Goal: Task Accomplishment & Management: Manage account settings

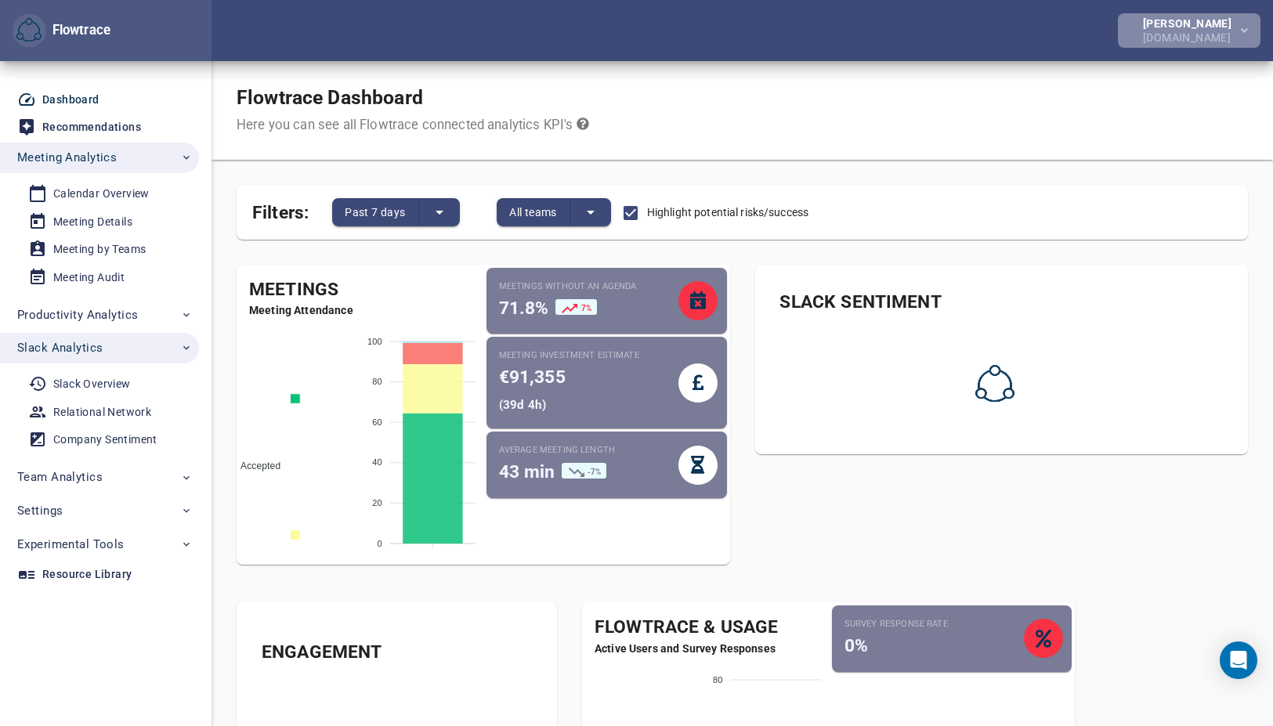
click at [1170, 25] on div "[PERSON_NAME]" at bounding box center [1190, 23] width 95 height 11
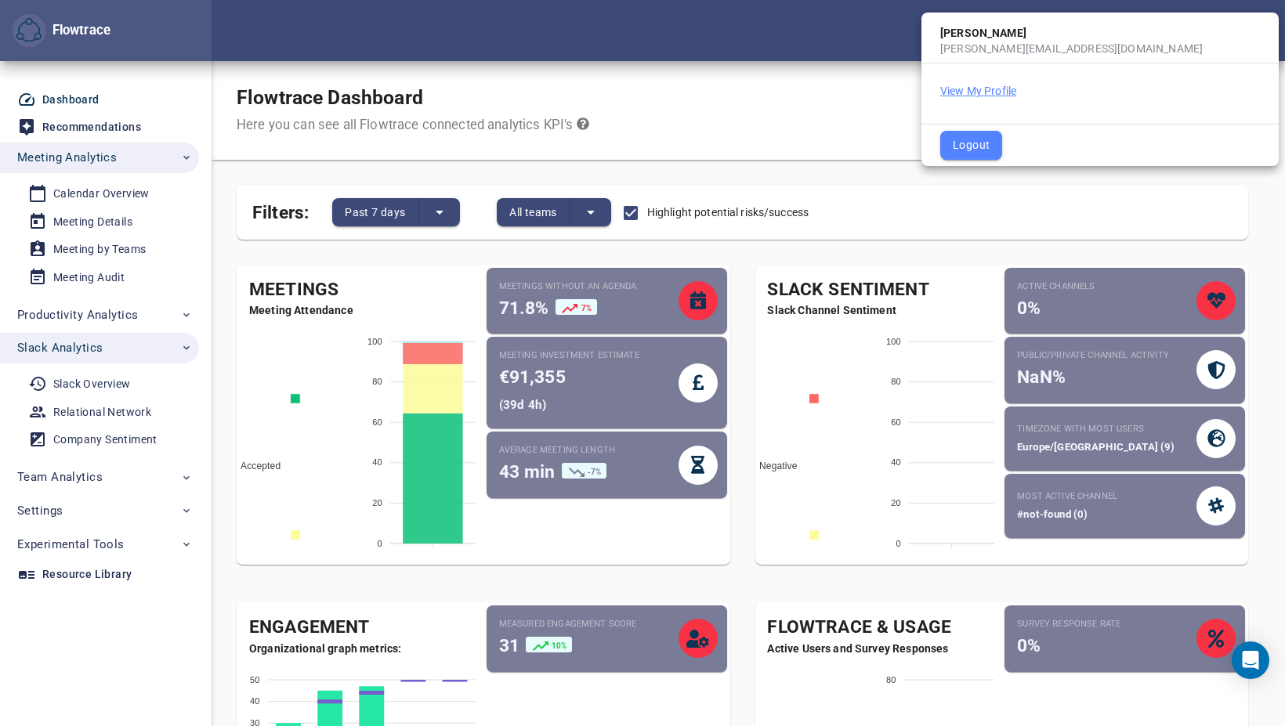
click at [995, 89] on button "View My Profile" at bounding box center [978, 91] width 76 height 16
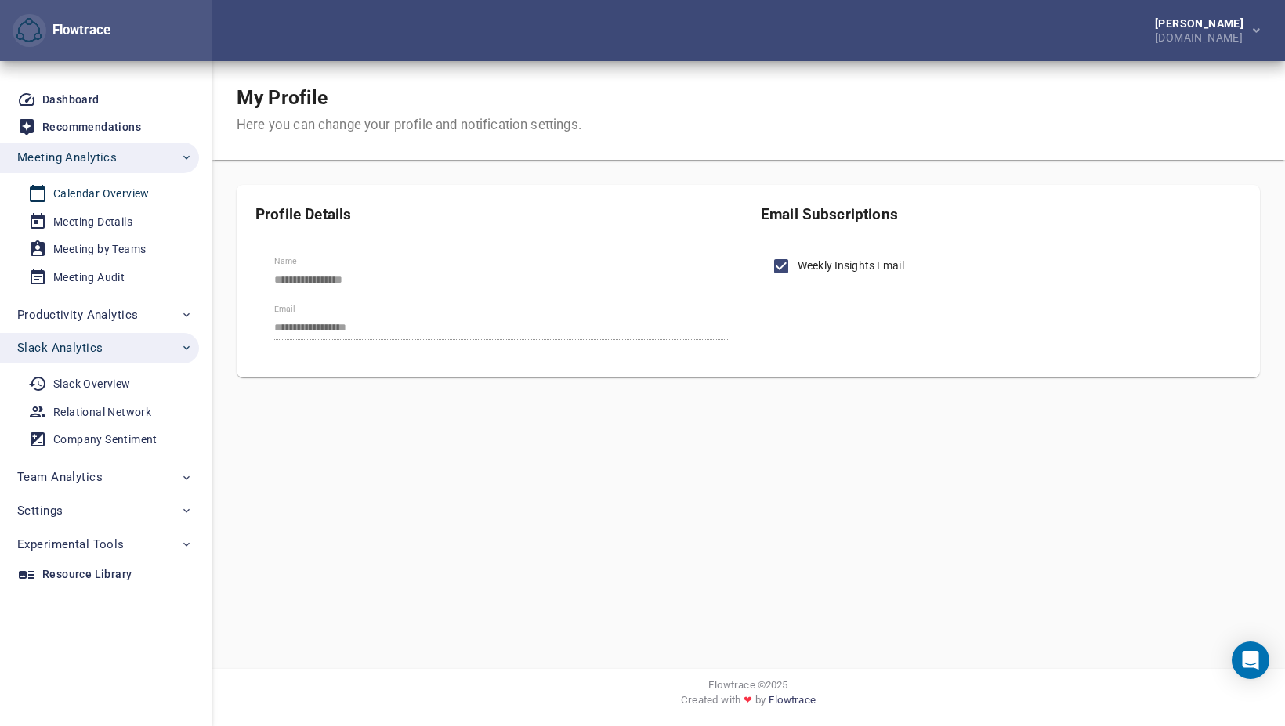
click at [107, 189] on div "Calendar Overview" at bounding box center [101, 194] width 96 height 20
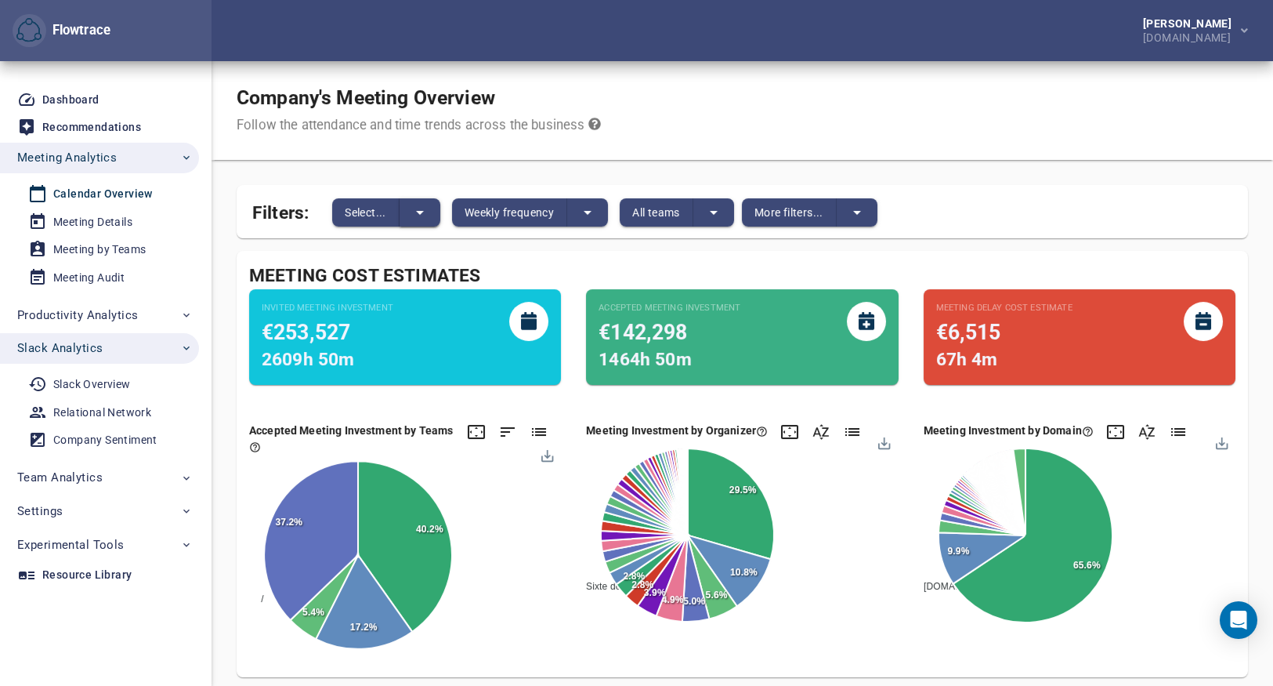
click at [423, 213] on icon "split button" at bounding box center [420, 212] width 19 height 19
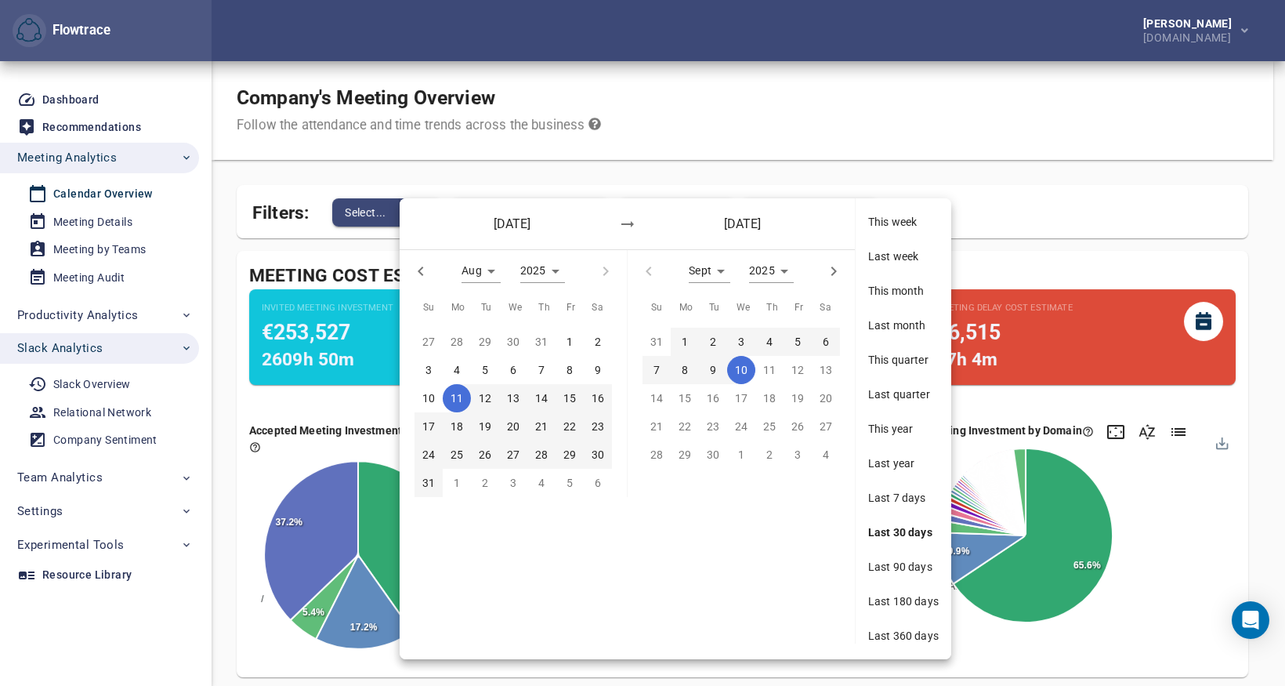
click at [910, 501] on span "Last 7 days" at bounding box center [903, 498] width 71 height 16
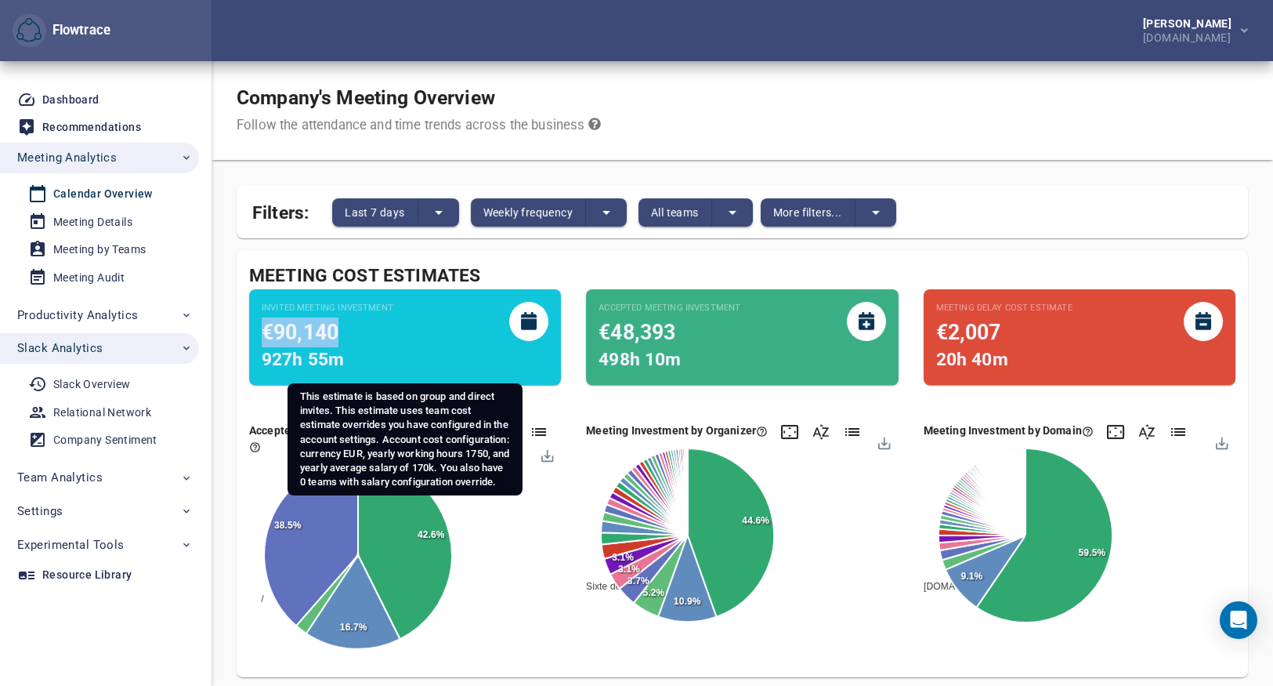
drag, startPoint x: 266, startPoint y: 328, endPoint x: 333, endPoint y: 326, distance: 67.4
click at [333, 326] on span "€90,140" at bounding box center [300, 332] width 77 height 24
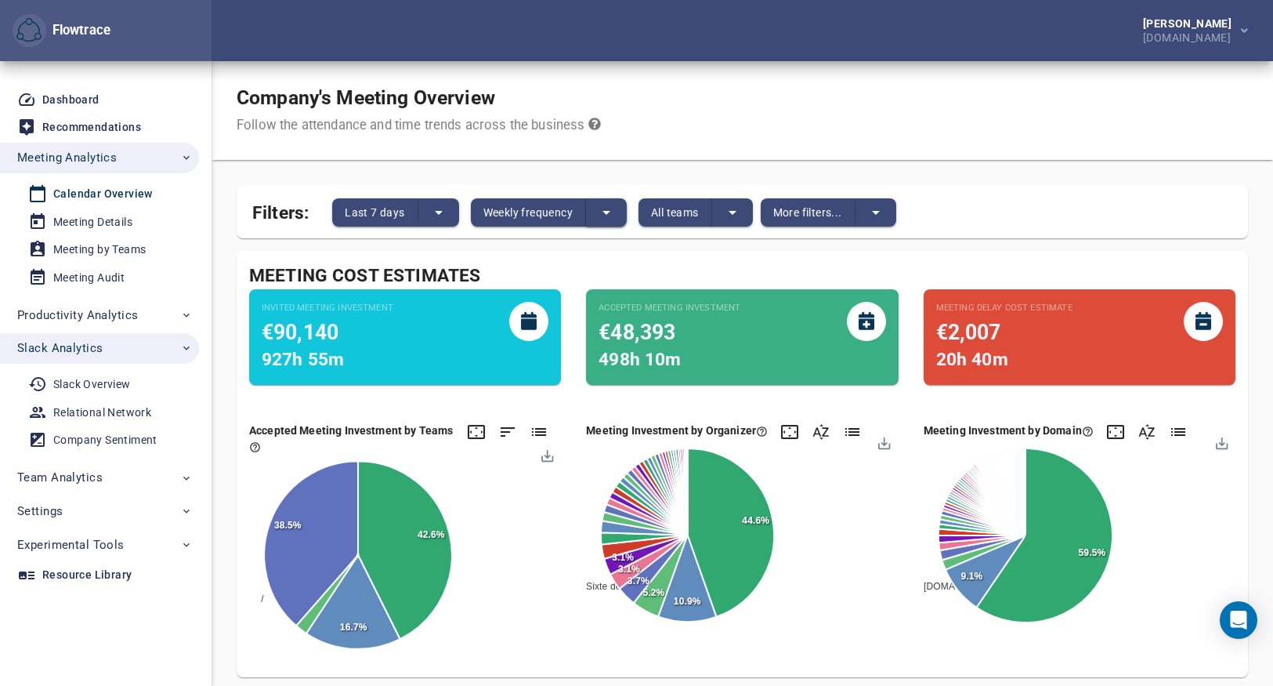
click at [615, 212] on icon "split button" at bounding box center [606, 212] width 19 height 19
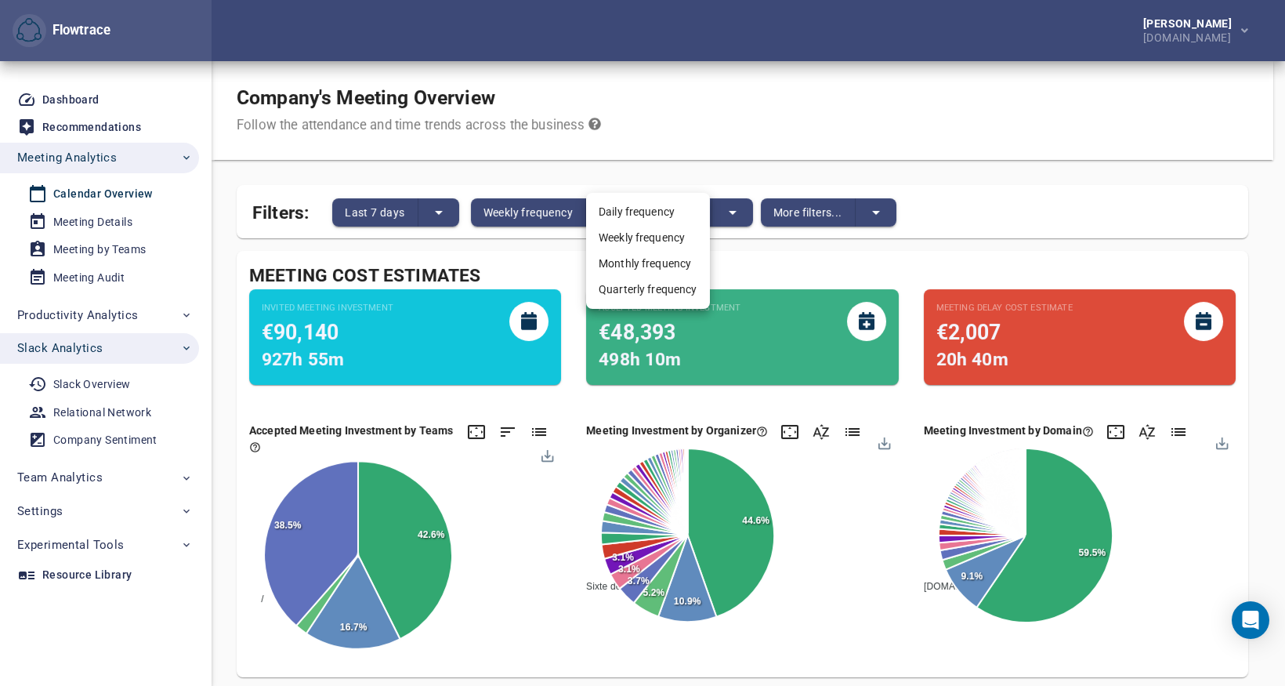
click at [735, 166] on div at bounding box center [642, 343] width 1285 height 686
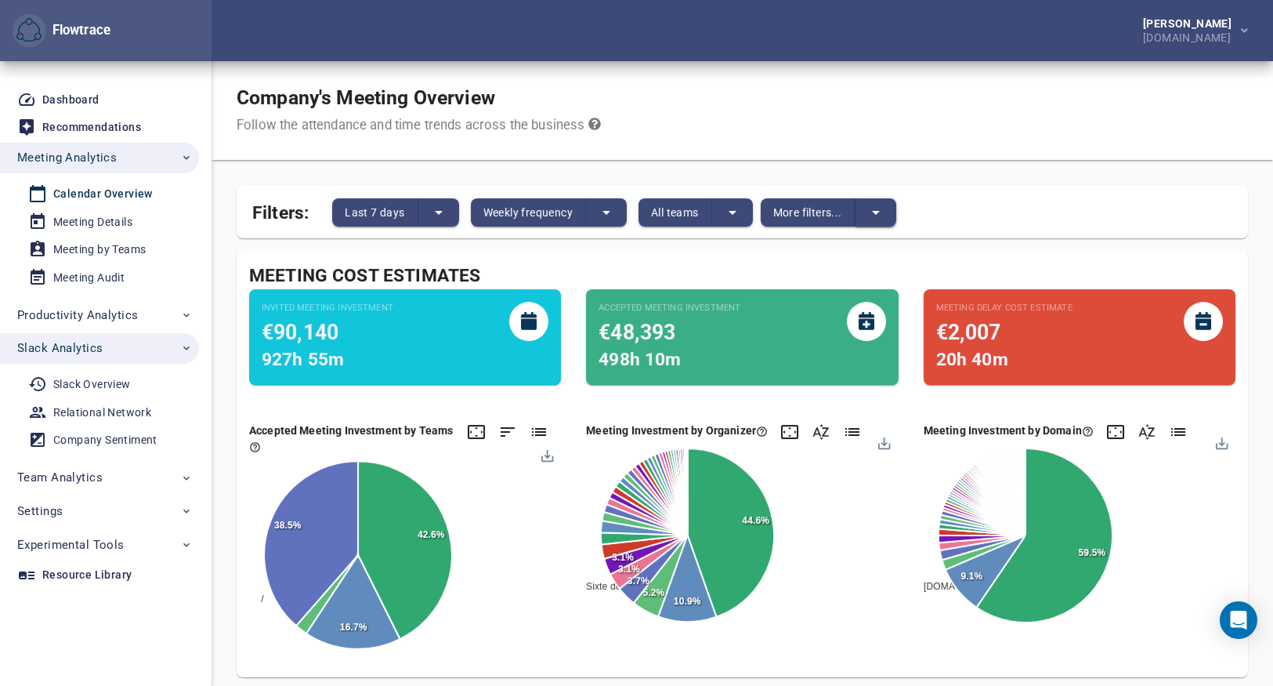
click at [888, 211] on button "split button" at bounding box center [876, 212] width 41 height 28
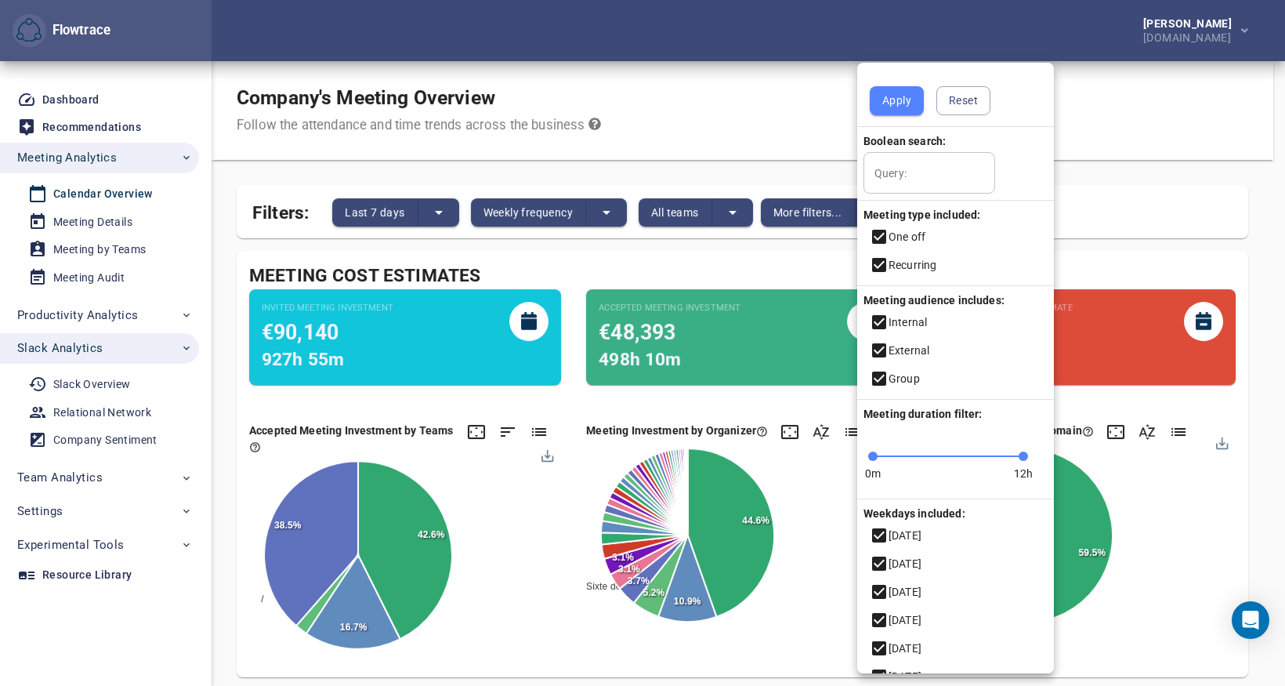
click at [929, 176] on input "Query:" at bounding box center [929, 173] width 132 height 42
type input "**********"
click at [898, 89] on button "Apply" at bounding box center [897, 100] width 54 height 29
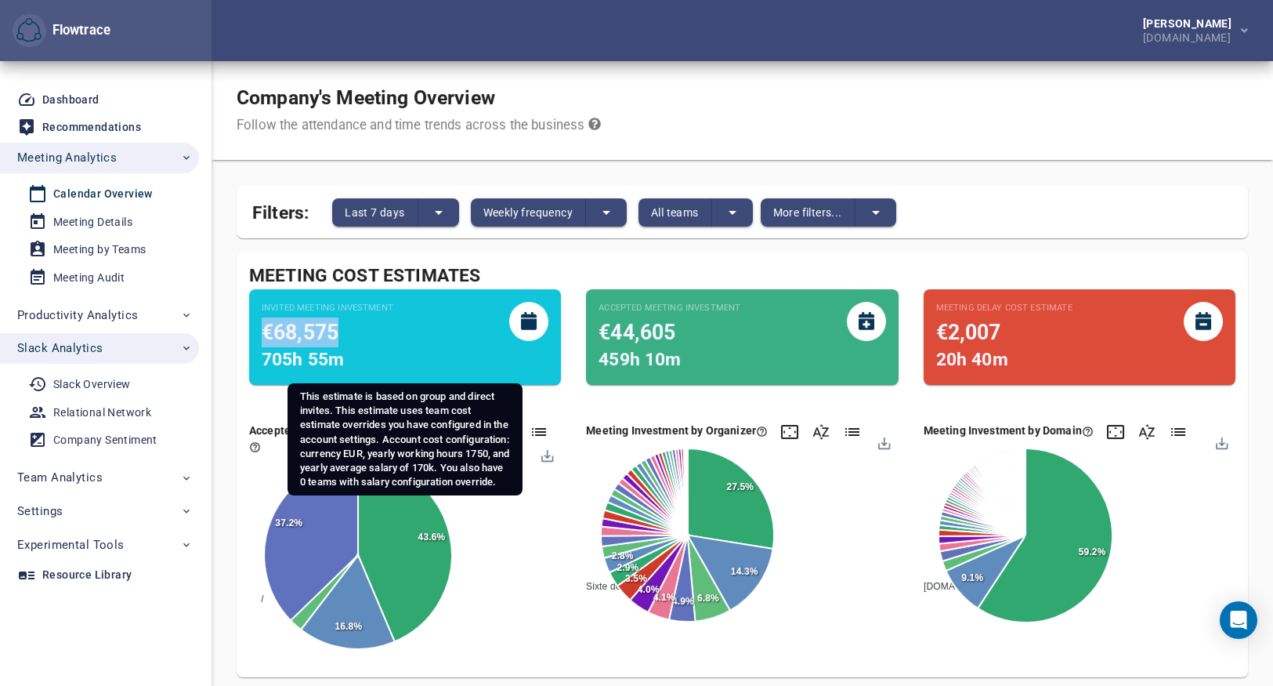
drag, startPoint x: 260, startPoint y: 333, endPoint x: 353, endPoint y: 333, distance: 93.2
click at [353, 333] on div "Invited Meeting Investment €68,575 705h 55m" at bounding box center [405, 337] width 312 height 96
click at [353, 333] on div "€68,575" at bounding box center [328, 332] width 132 height 30
drag, startPoint x: 336, startPoint y: 331, endPoint x: 266, endPoint y: 332, distance: 69.7
click at [266, 332] on span "€68,575" at bounding box center [300, 332] width 77 height 24
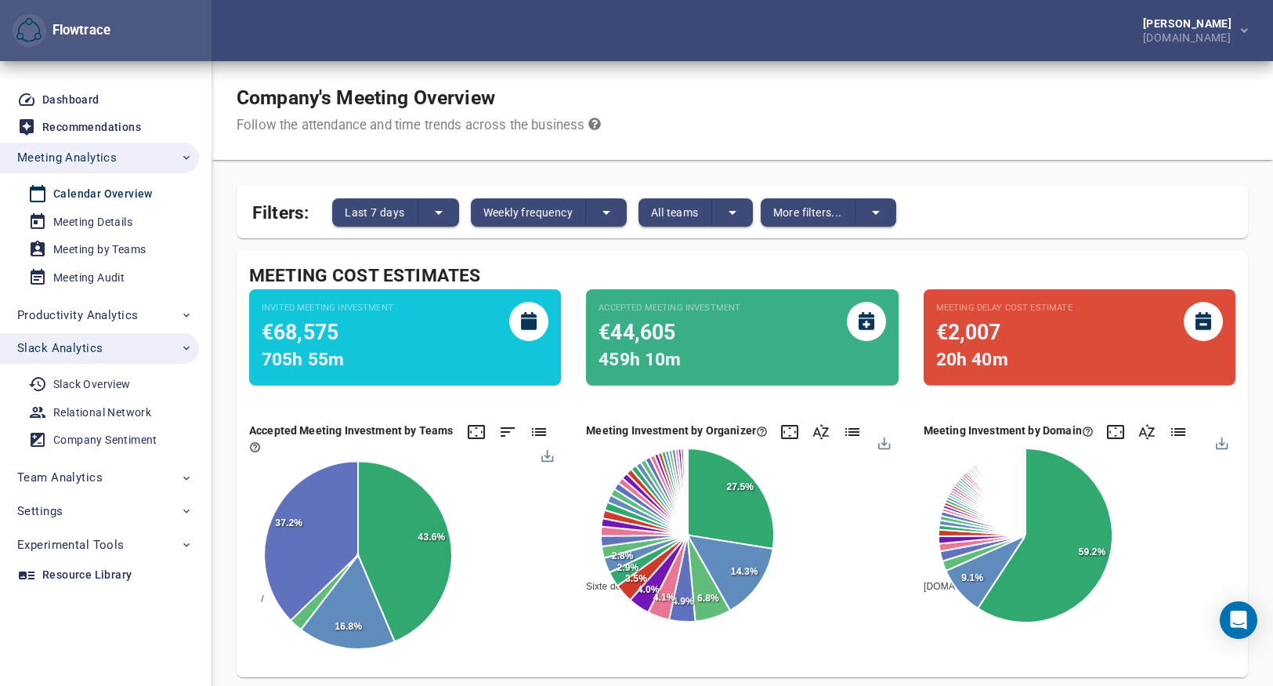
click at [526, 261] on div "Meeting Cost Estimates Invited Meeting Investment €68,575 705h 55m Accepted Mee…" at bounding box center [742, 464] width 1011 height 426
click at [385, 207] on span "Last 7 days" at bounding box center [375, 212] width 60 height 19
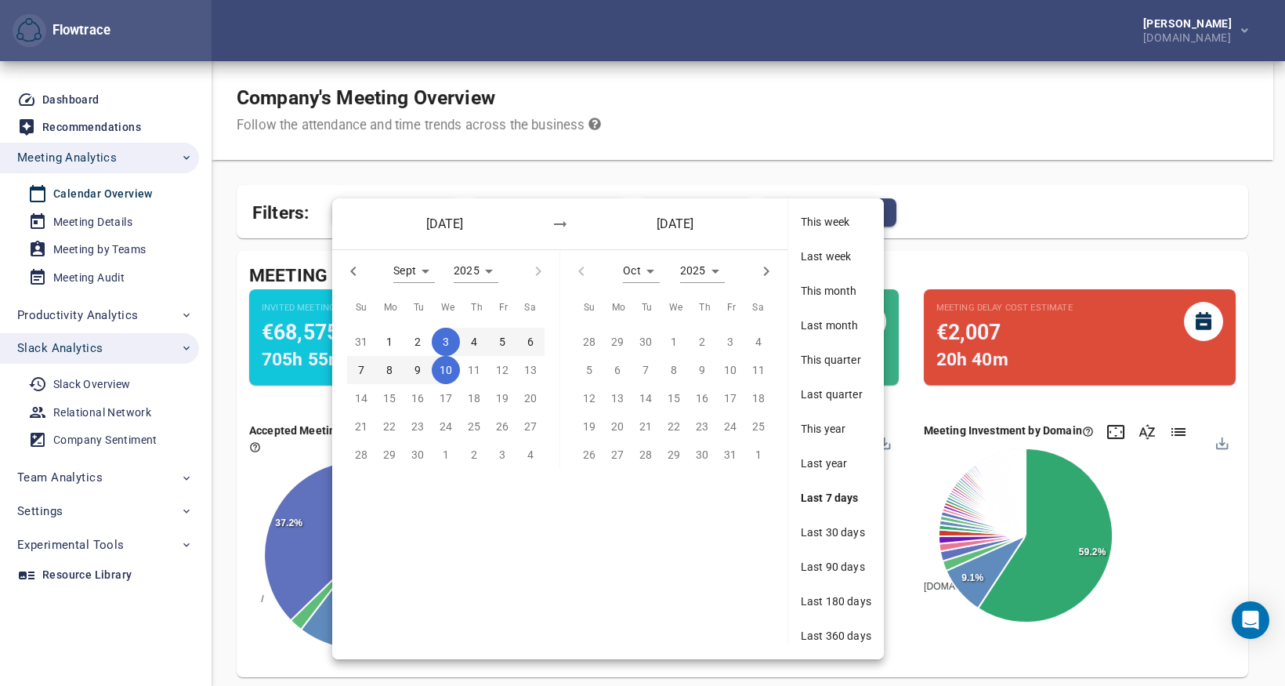
click at [367, 371] on span "7" at bounding box center [361, 369] width 28 height 17
click at [393, 341] on span "1" at bounding box center [389, 341] width 28 height 17
click at [364, 373] on span "7" at bounding box center [361, 369] width 28 height 17
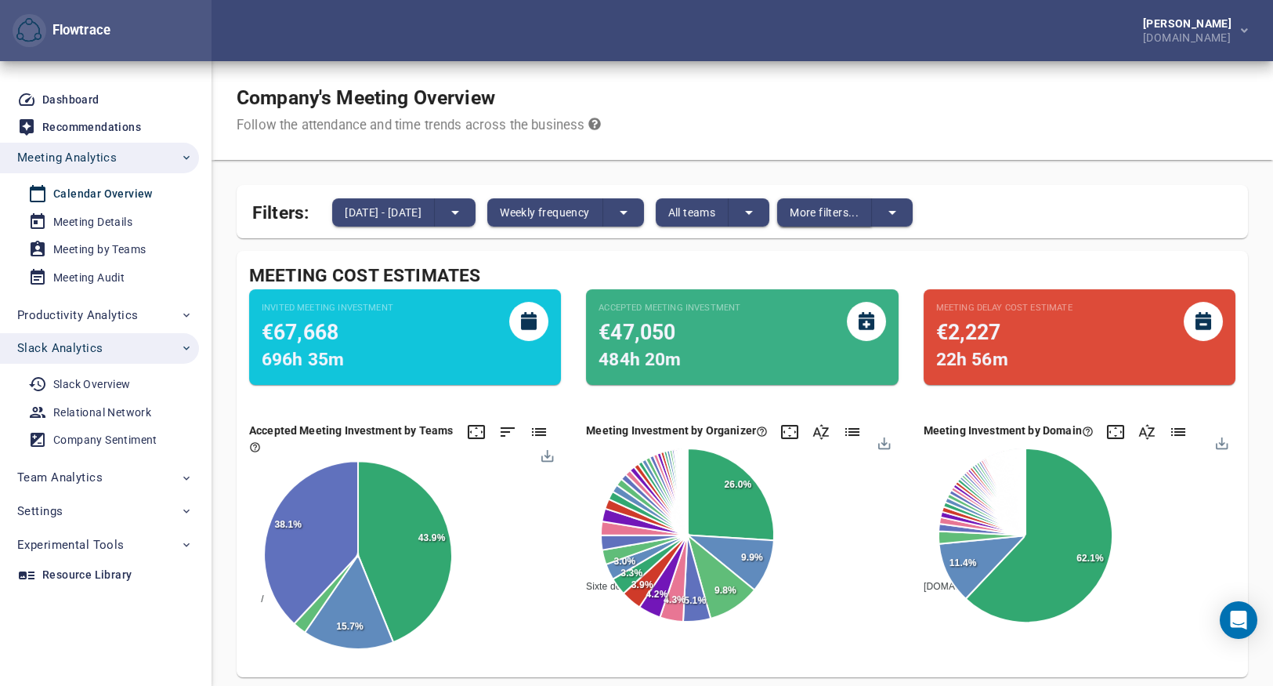
click at [859, 205] on span "More filters..." at bounding box center [824, 212] width 69 height 19
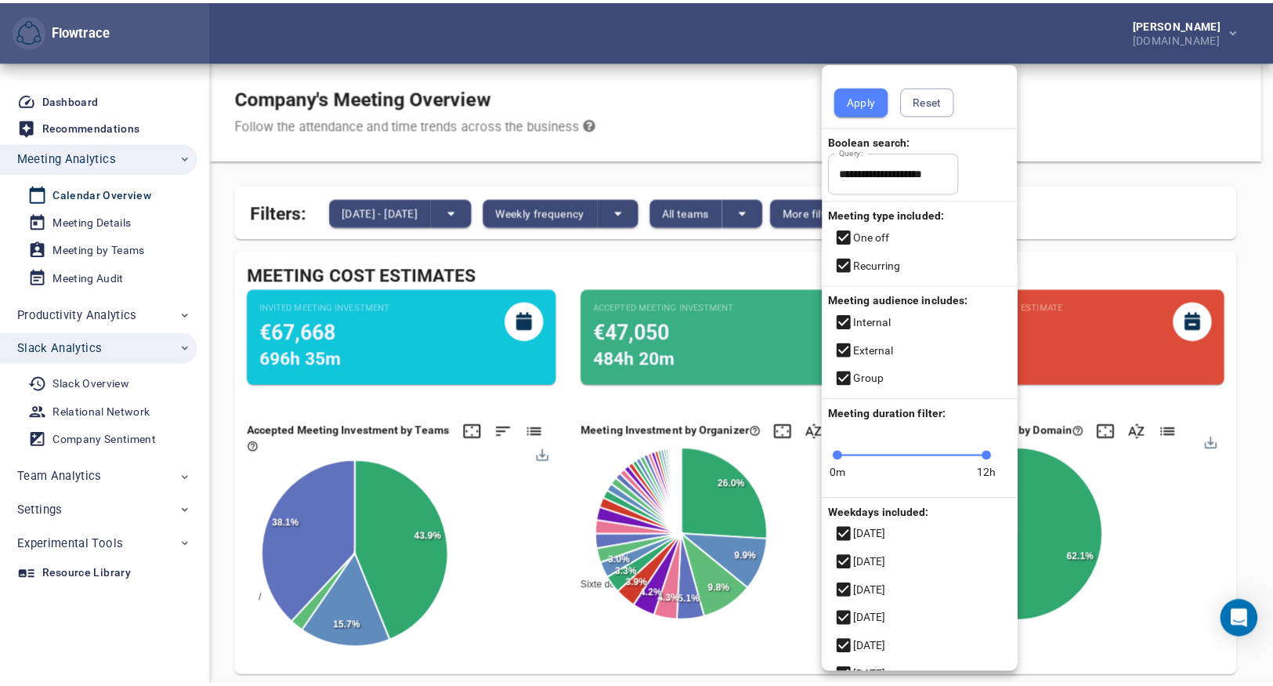
scroll to position [52, 0]
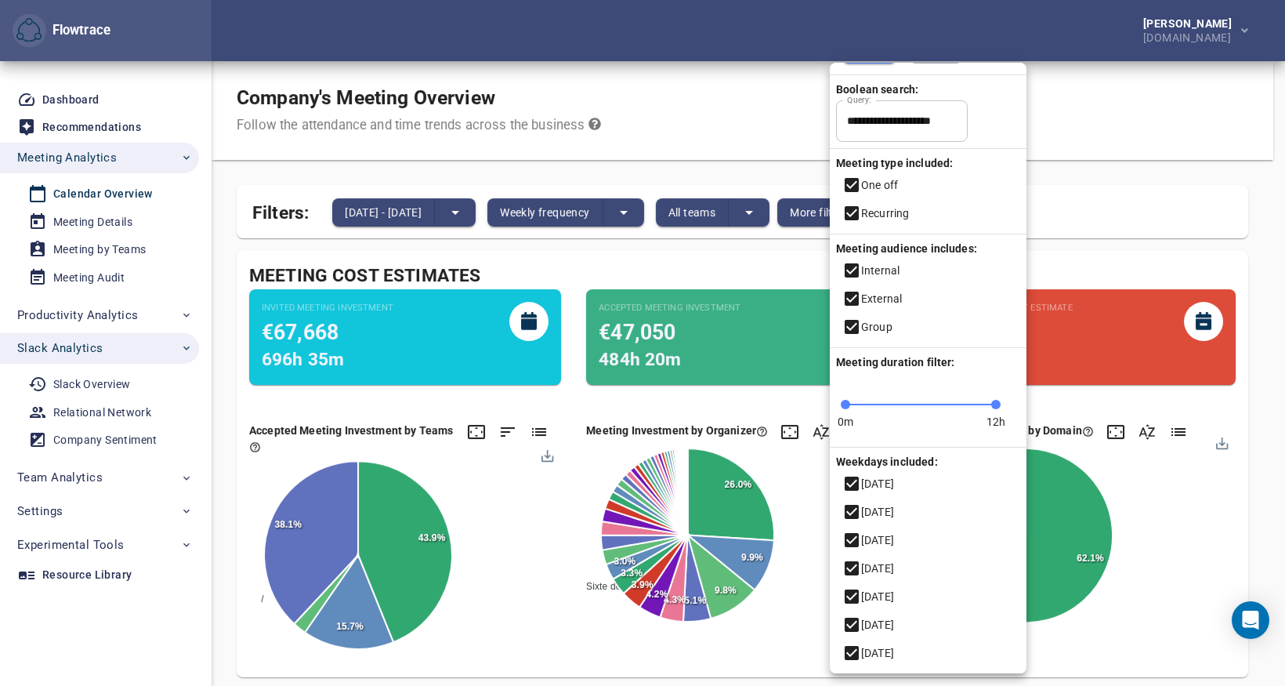
click at [1098, 254] on div at bounding box center [642, 343] width 1285 height 686
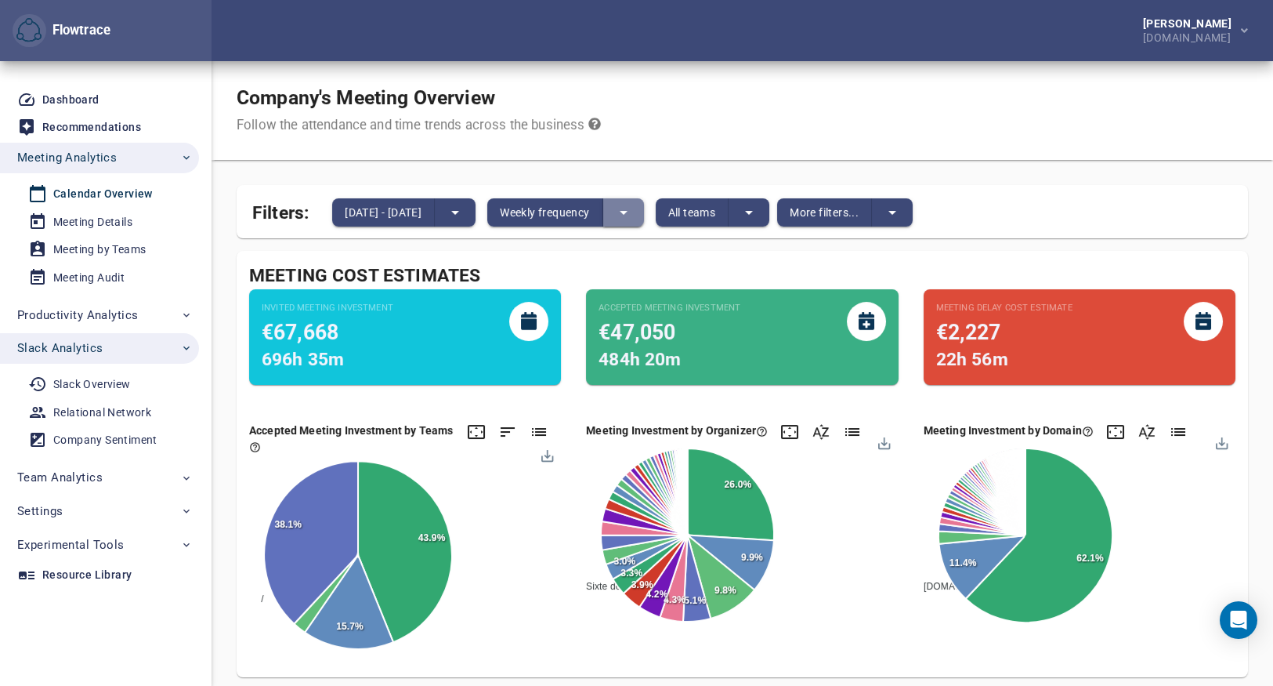
click at [633, 209] on icon "split button" at bounding box center [623, 212] width 19 height 19
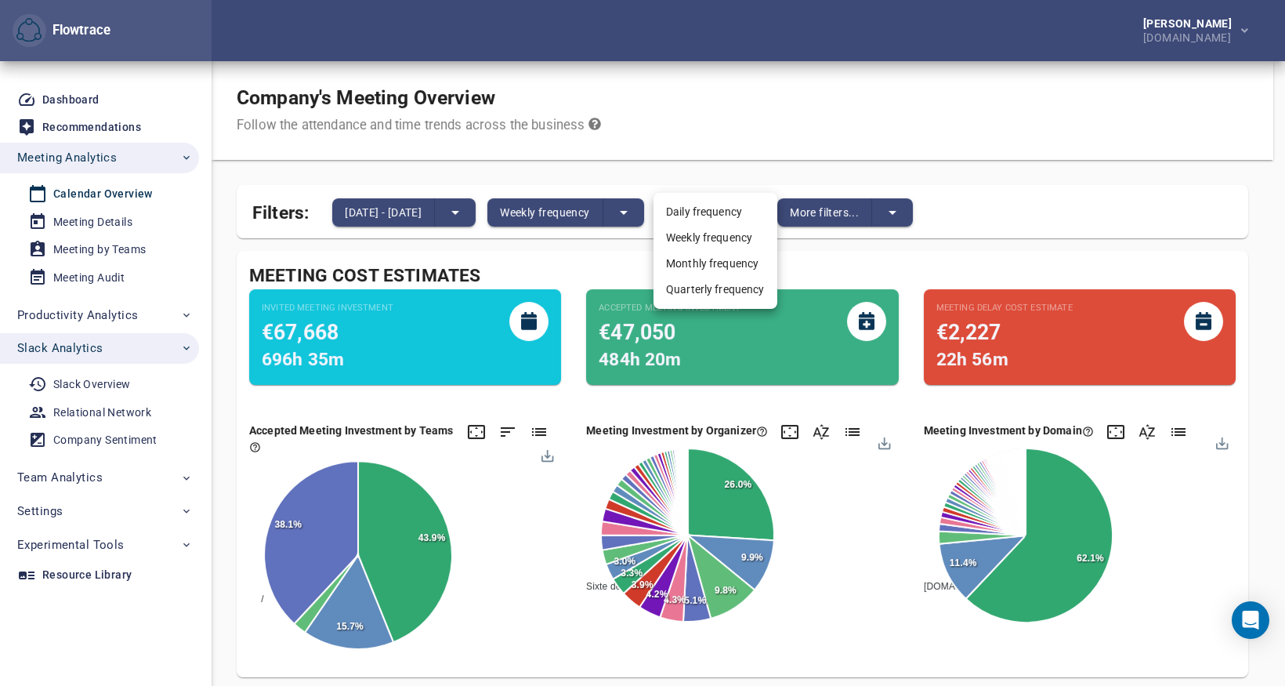
click at [699, 155] on div at bounding box center [642, 343] width 1285 height 686
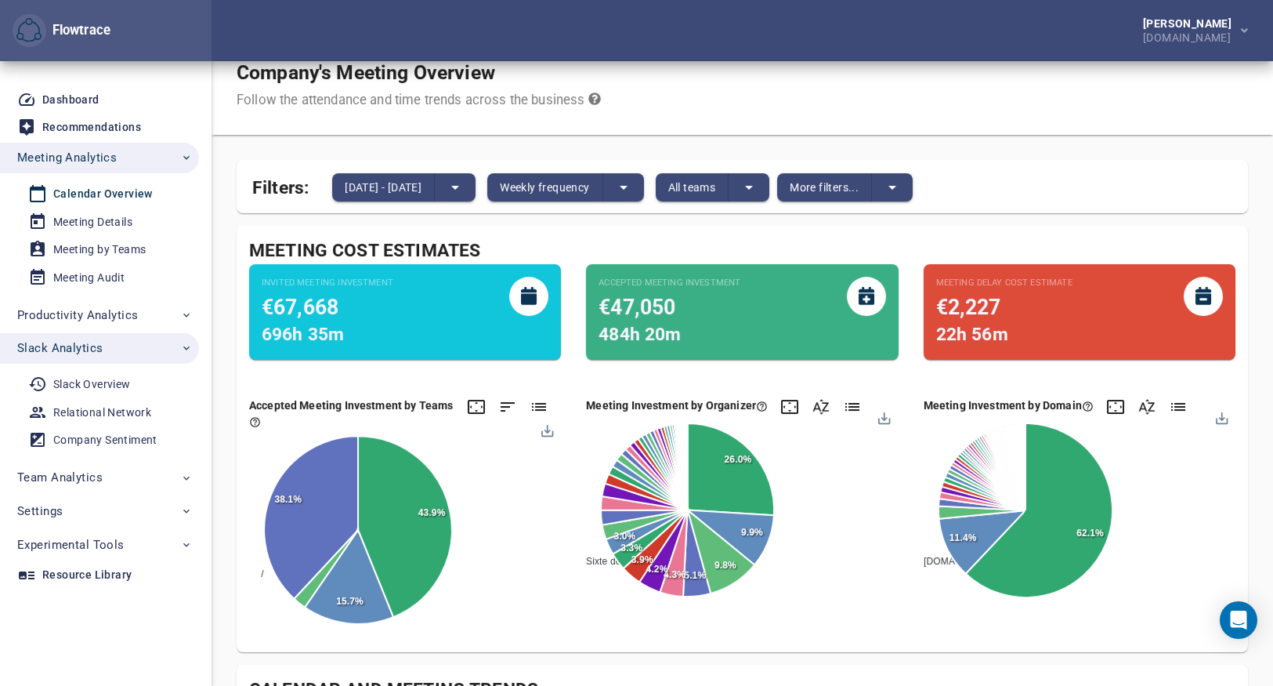
scroll to position [0, 0]
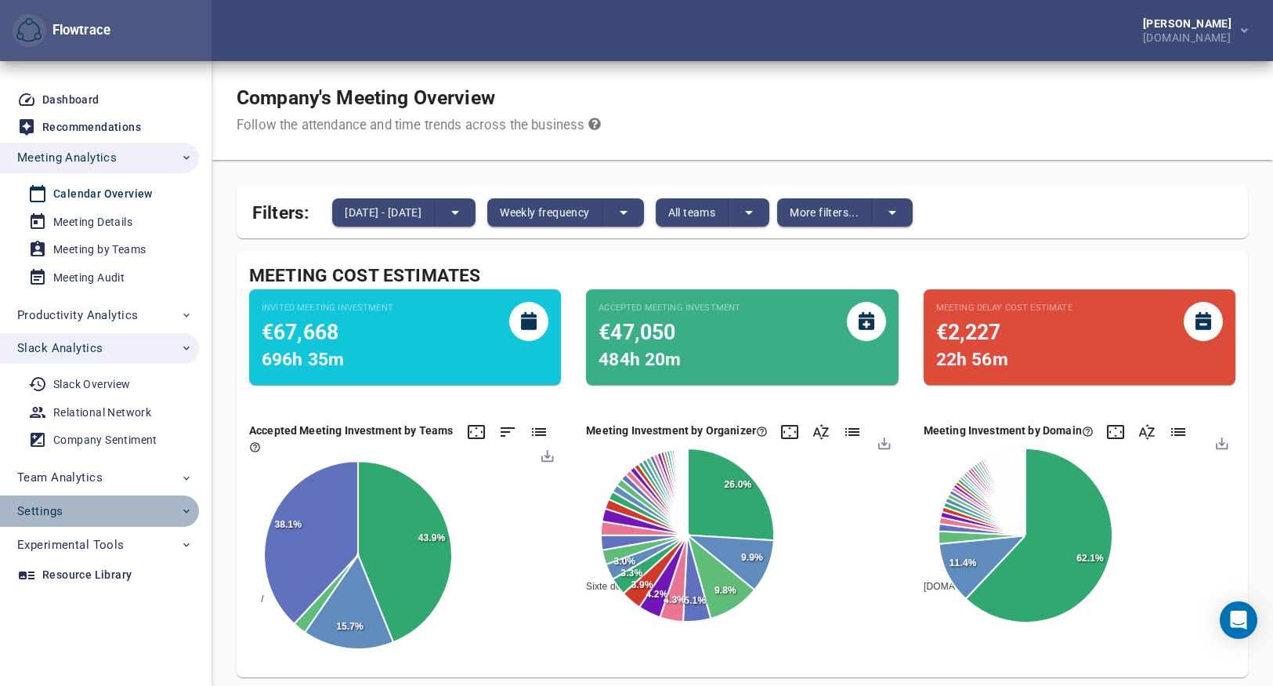
click at [114, 513] on span "Settings" at bounding box center [104, 511] width 175 height 20
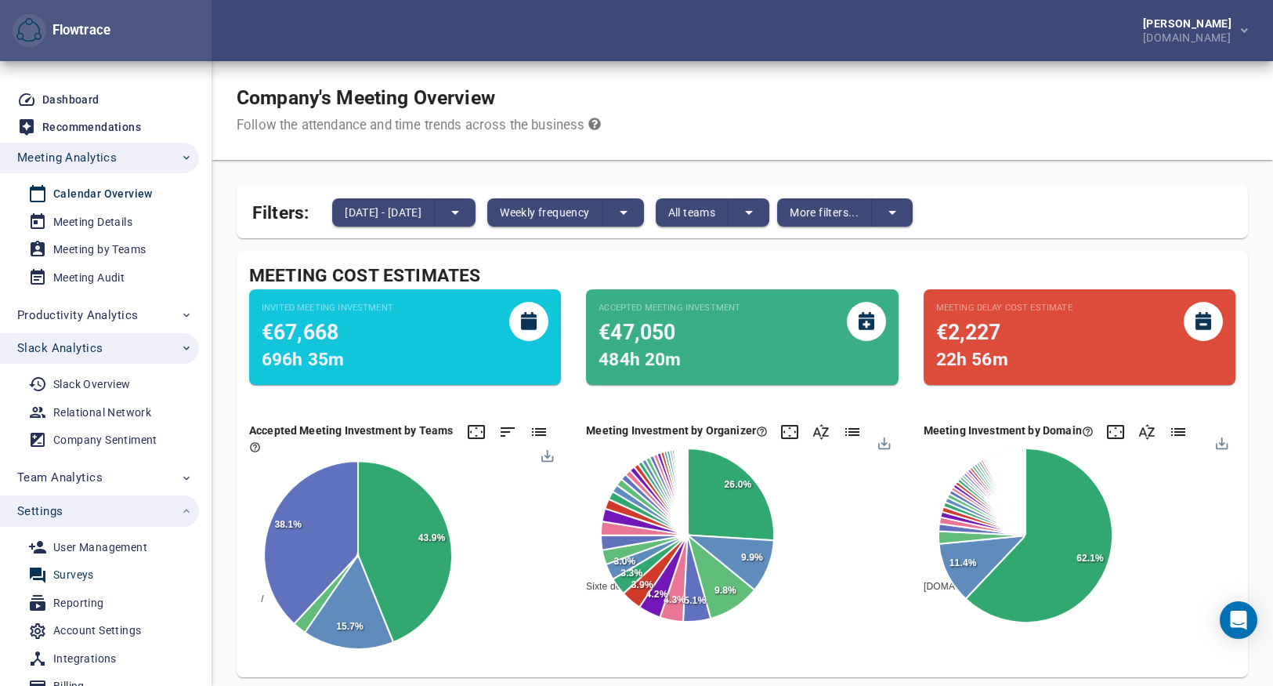
scroll to position [82, 0]
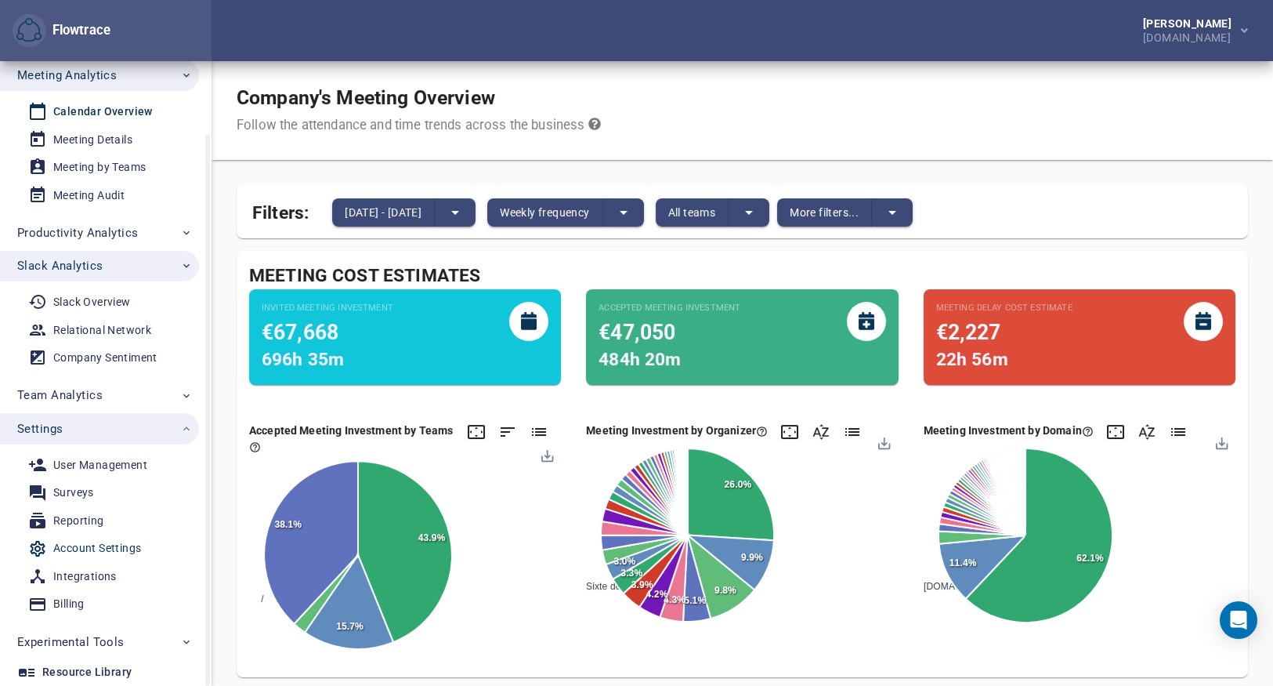
click at [98, 548] on div "Account Settings" at bounding box center [97, 548] width 88 height 20
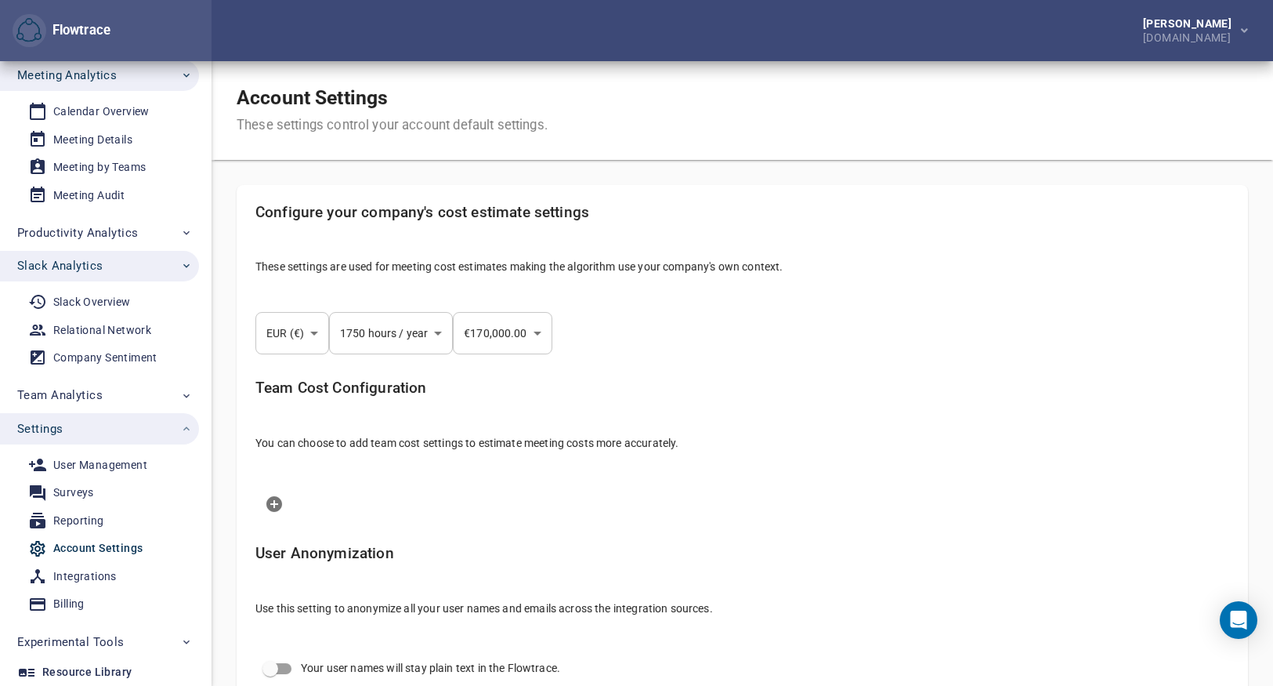
select select "***"
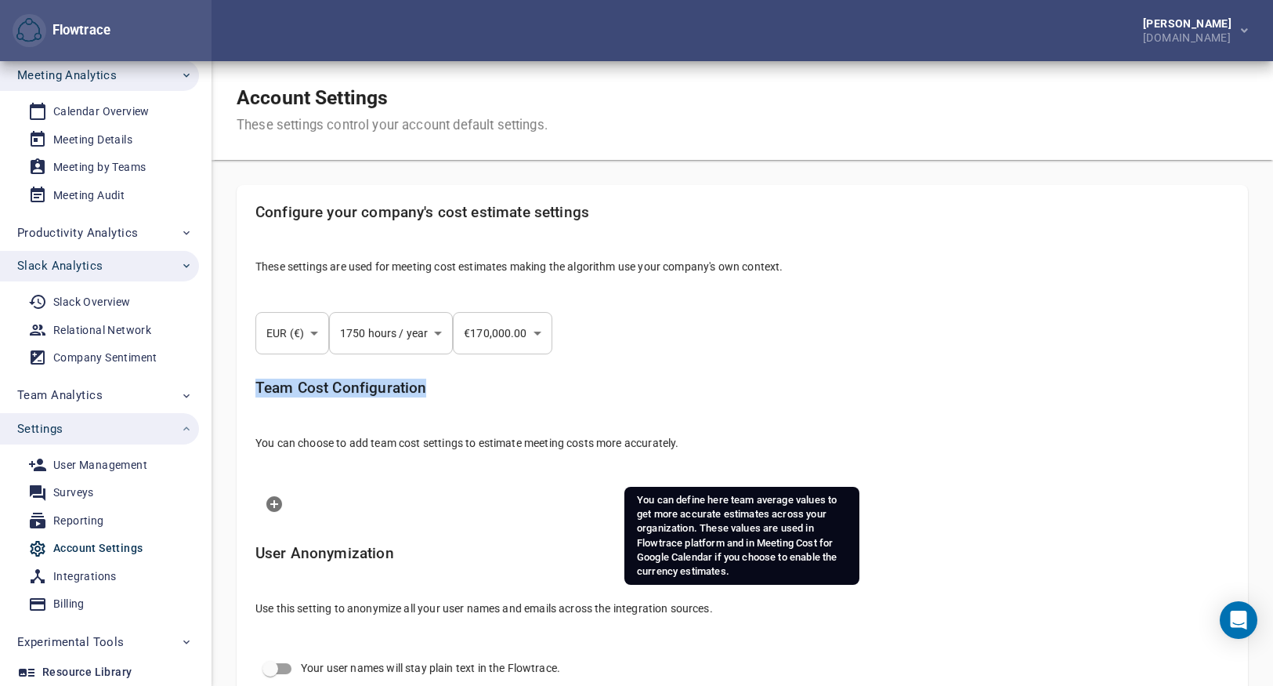
drag, startPoint x: 255, startPoint y: 388, endPoint x: 425, endPoint y: 391, distance: 170.0
click at [425, 391] on h5 "Team Cost Configuration" at bounding box center [742, 388] width 974 height 18
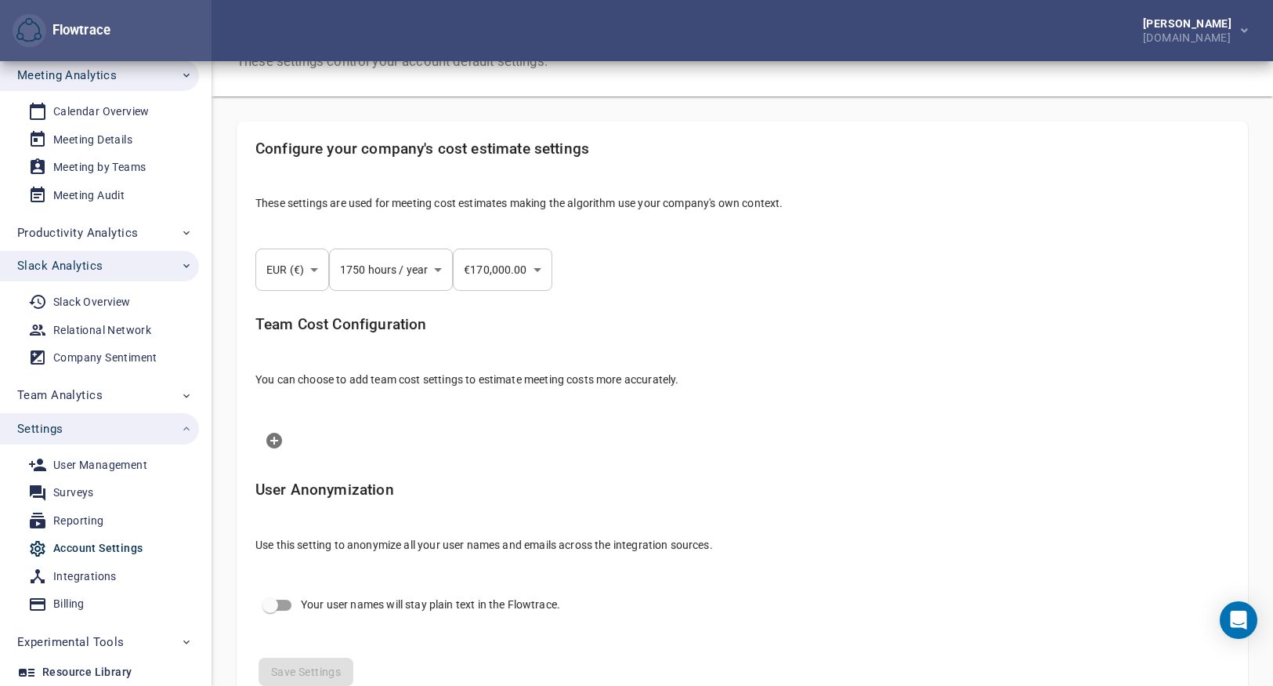
scroll to position [95, 0]
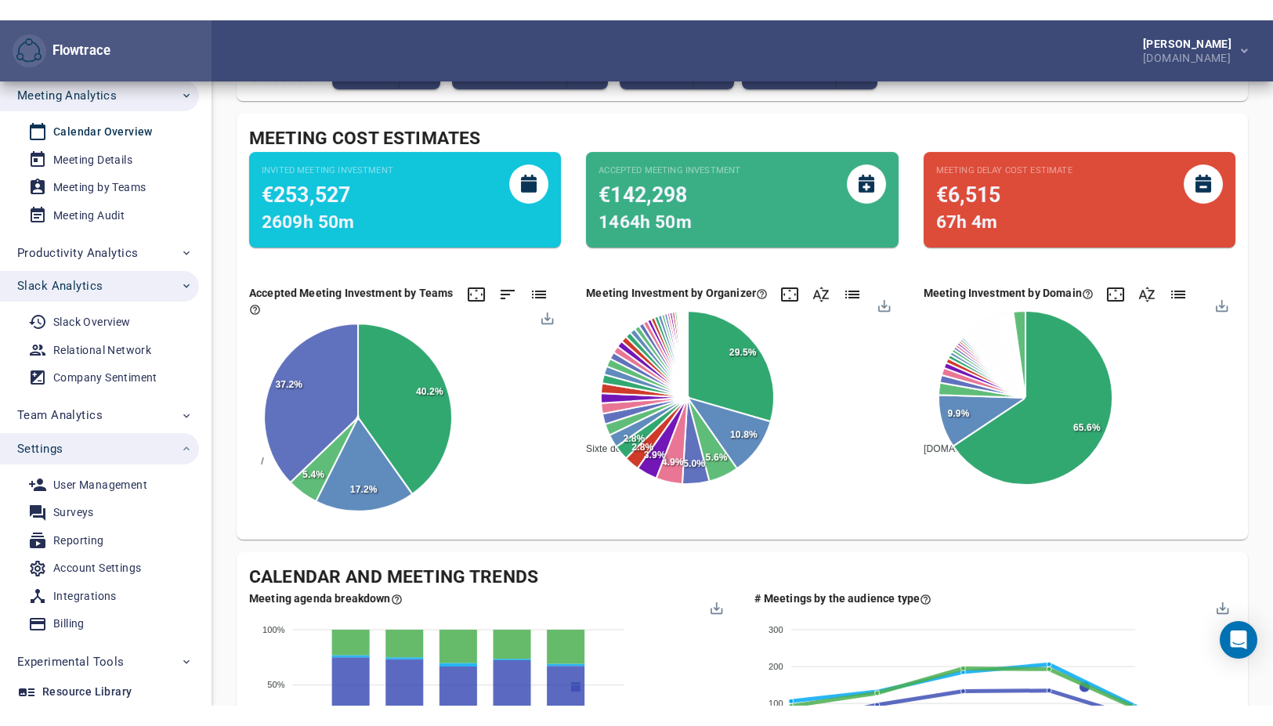
scroll to position [154, 0]
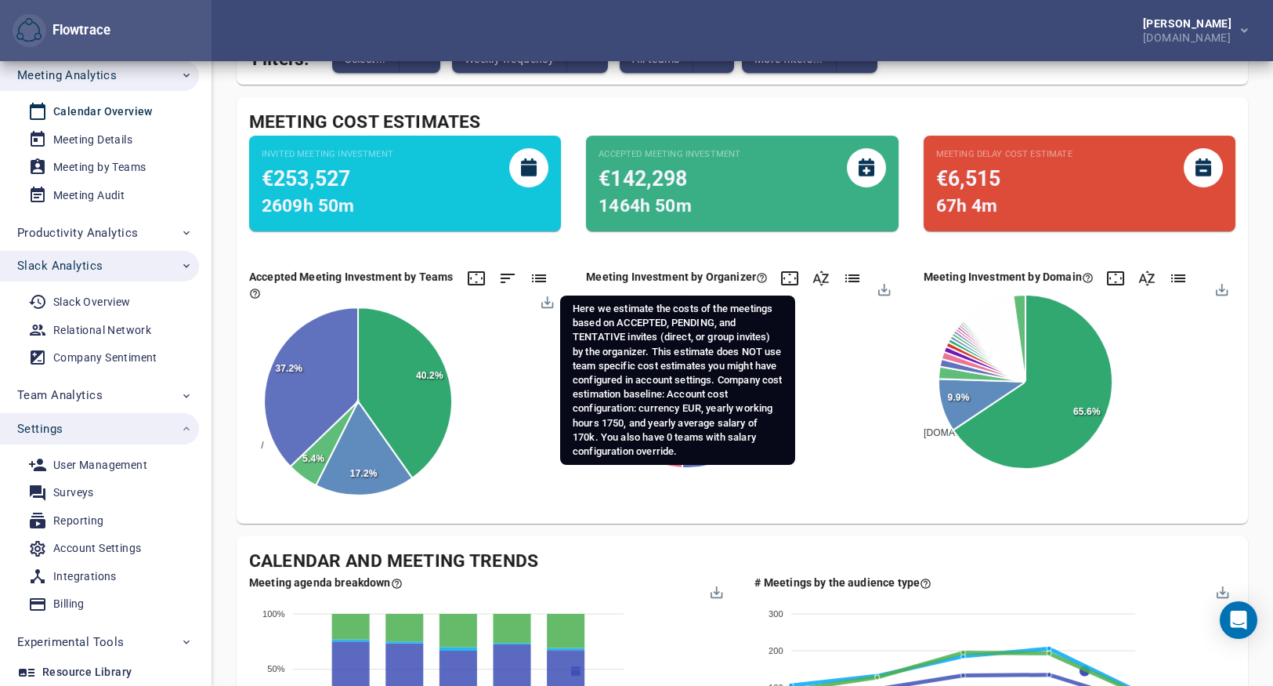
drag, startPoint x: 588, startPoint y: 277, endPoint x: 753, endPoint y: 283, distance: 164.6
click at [753, 283] on div "Meeting Investment by Organizer" at bounding box center [677, 277] width 182 height 16
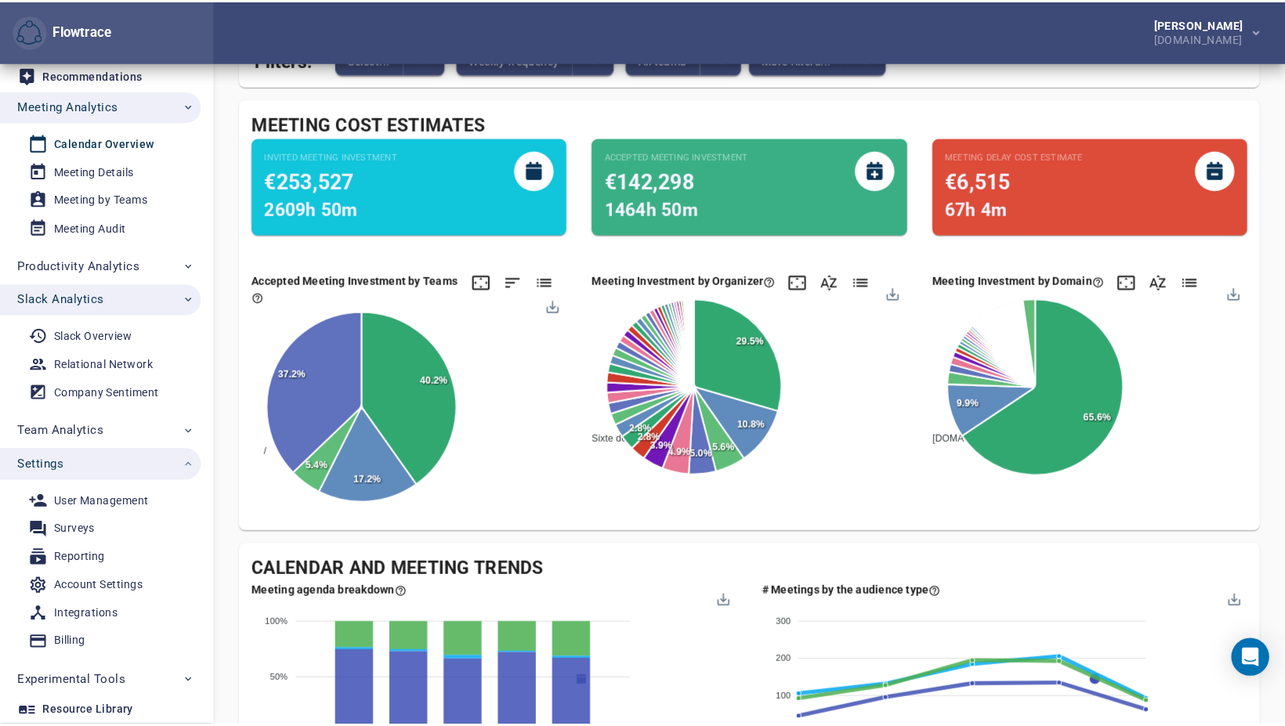
scroll to position [42, 0]
